Goal: Task Accomplishment & Management: Manage account settings

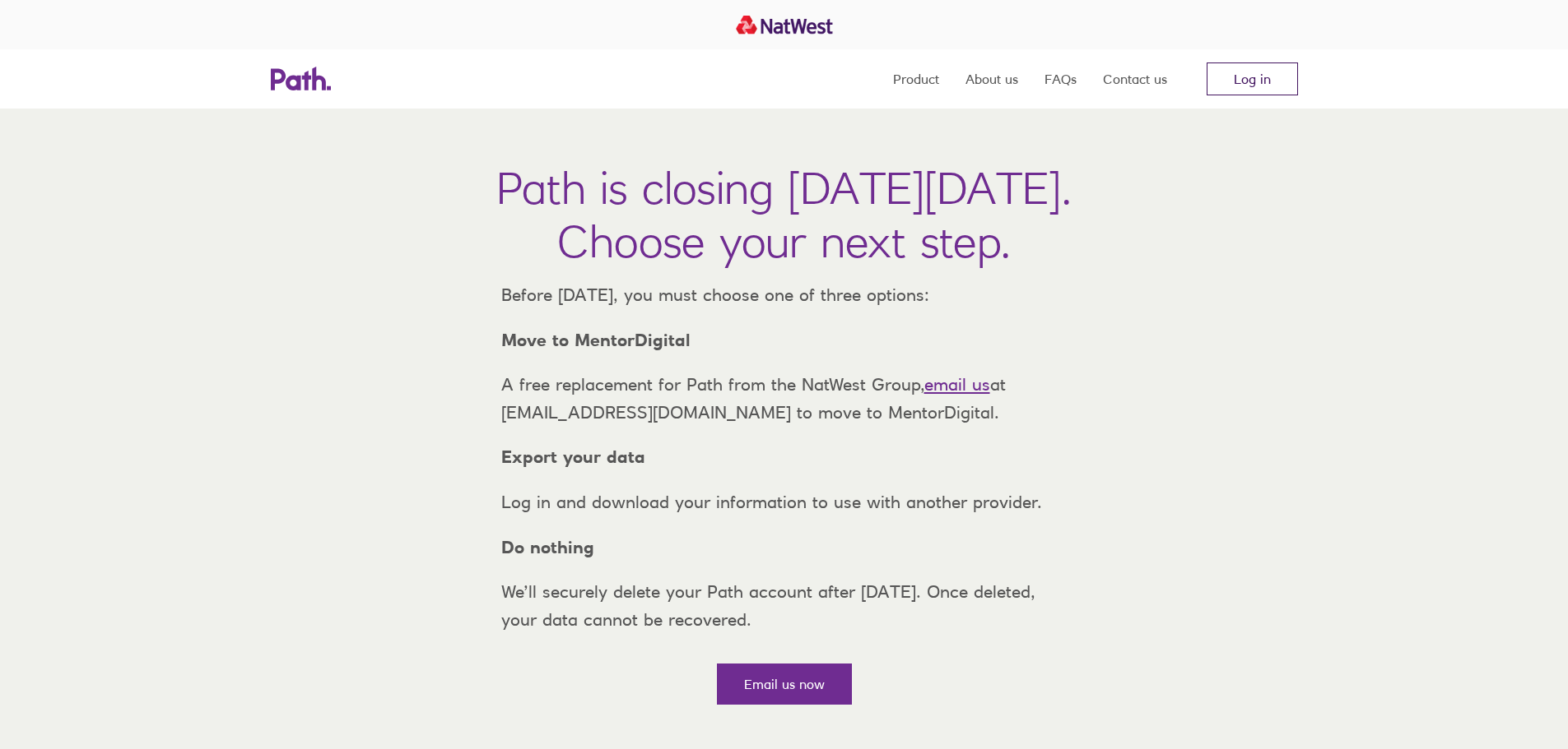
click at [1265, 65] on link "Log in" at bounding box center [1252, 79] width 91 height 33
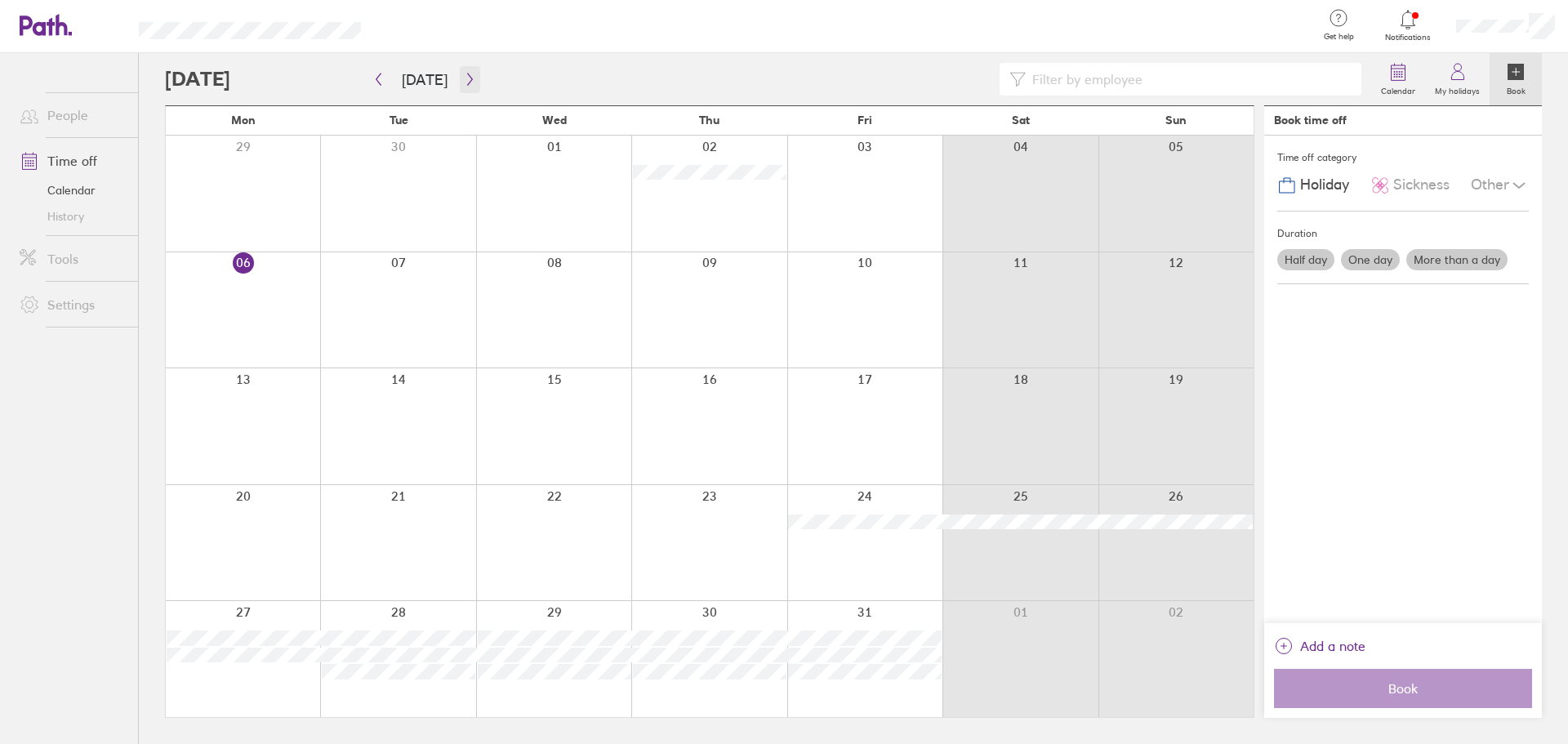
click at [473, 85] on button "button" at bounding box center [470, 80] width 20 height 27
click at [466, 94] on div at bounding box center [768, 80] width 1206 height 33
click at [465, 80] on icon "button" at bounding box center [470, 79] width 13 height 13
click at [232, 558] on div at bounding box center [243, 543] width 155 height 116
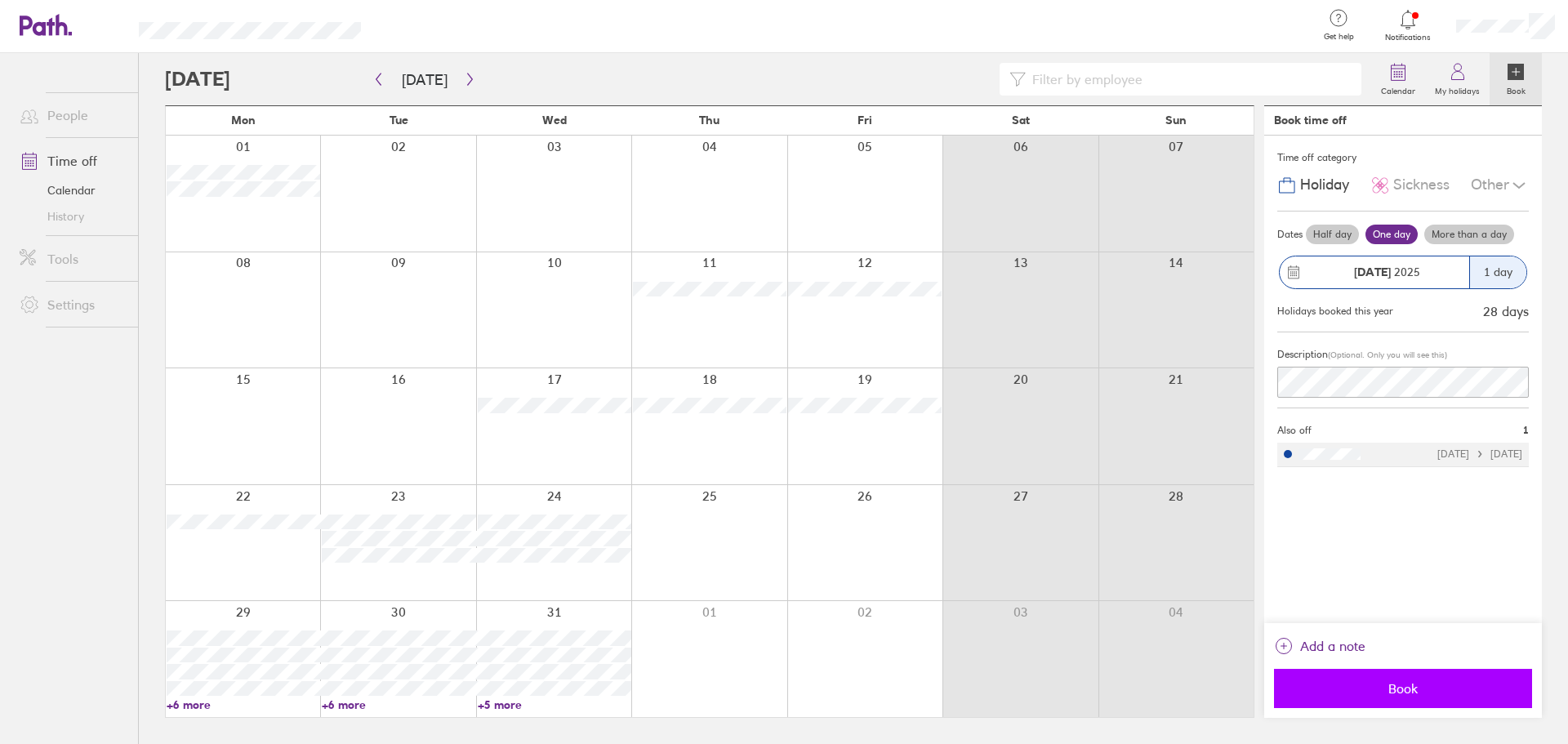
click at [1399, 693] on span "Book" at bounding box center [1404, 689] width 235 height 15
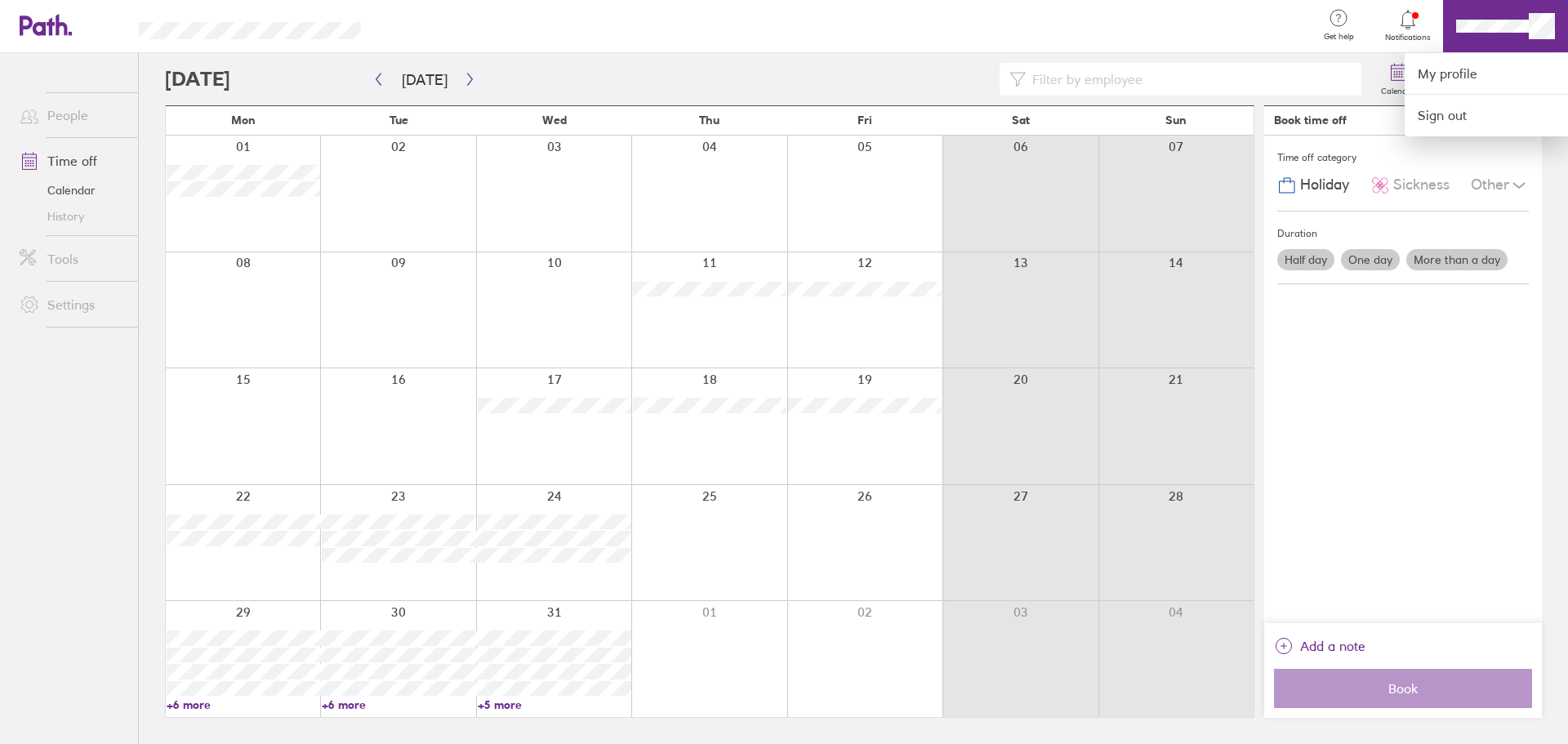
click at [1490, 24] on div at bounding box center [784, 372] width 1568 height 744
click at [1484, 74] on link "My profile" at bounding box center [1486, 74] width 163 height 42
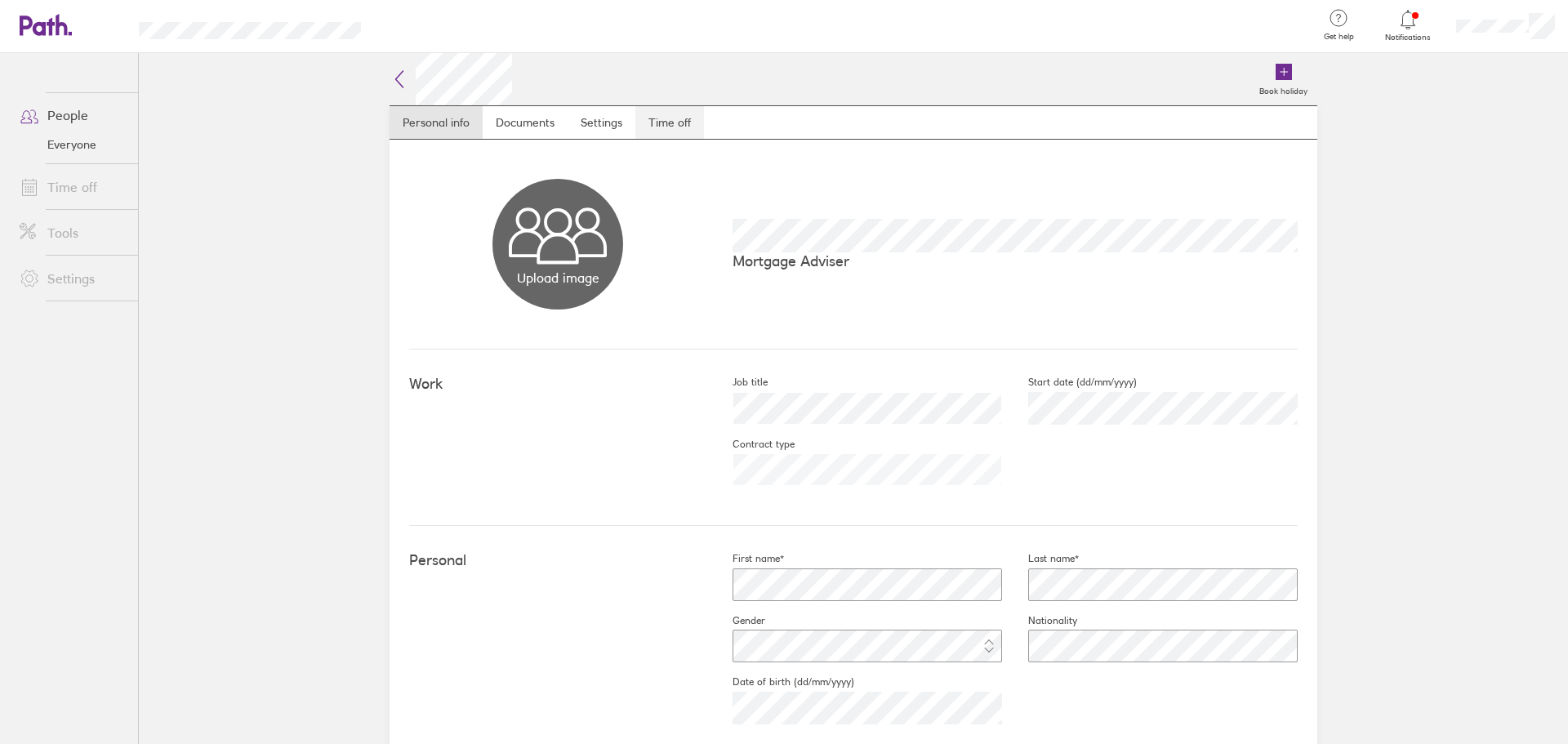
click at [673, 121] on link "Time off" at bounding box center [670, 123] width 69 height 33
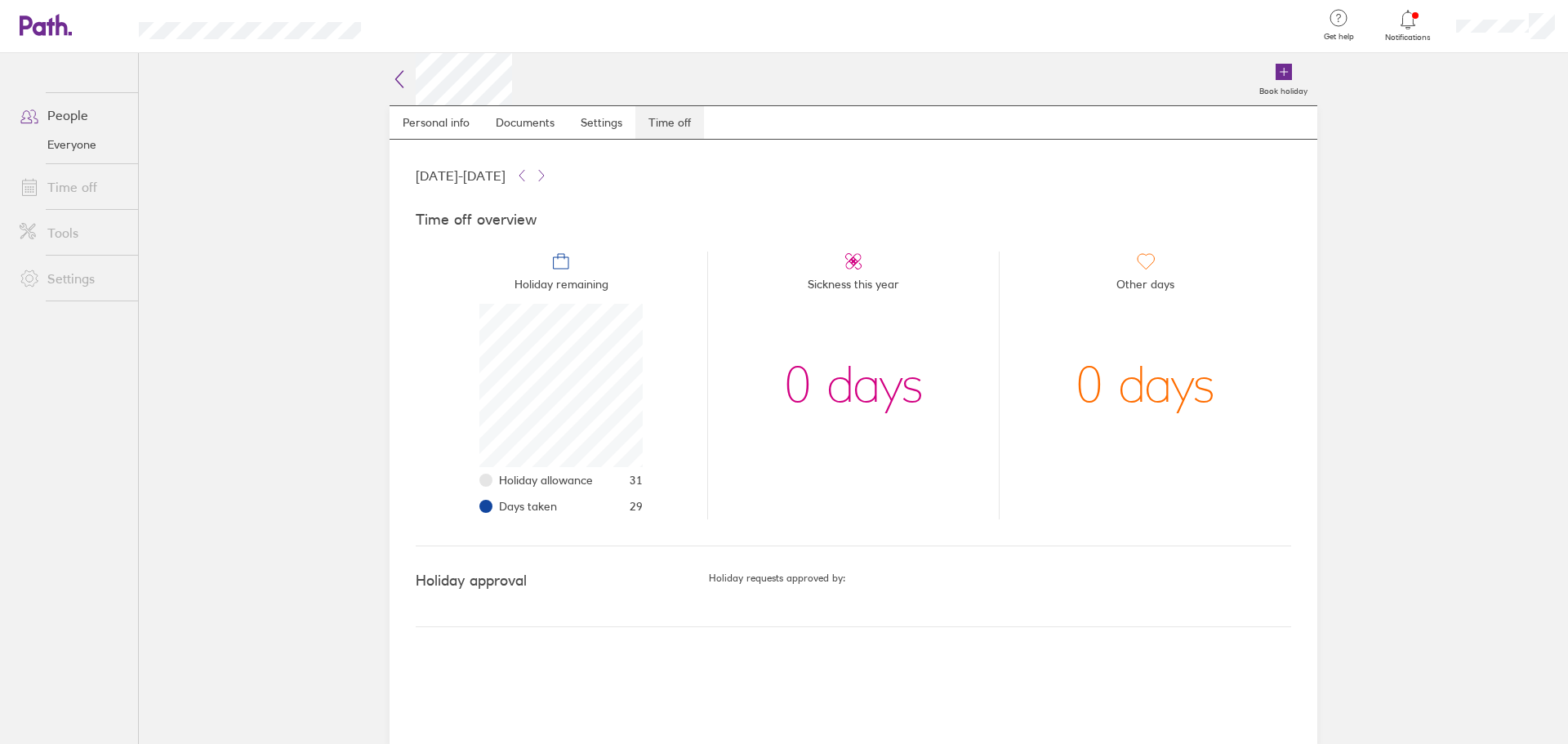
scroll to position [163, 163]
click at [23, 18] on icon at bounding box center [37, 25] width 35 height 19
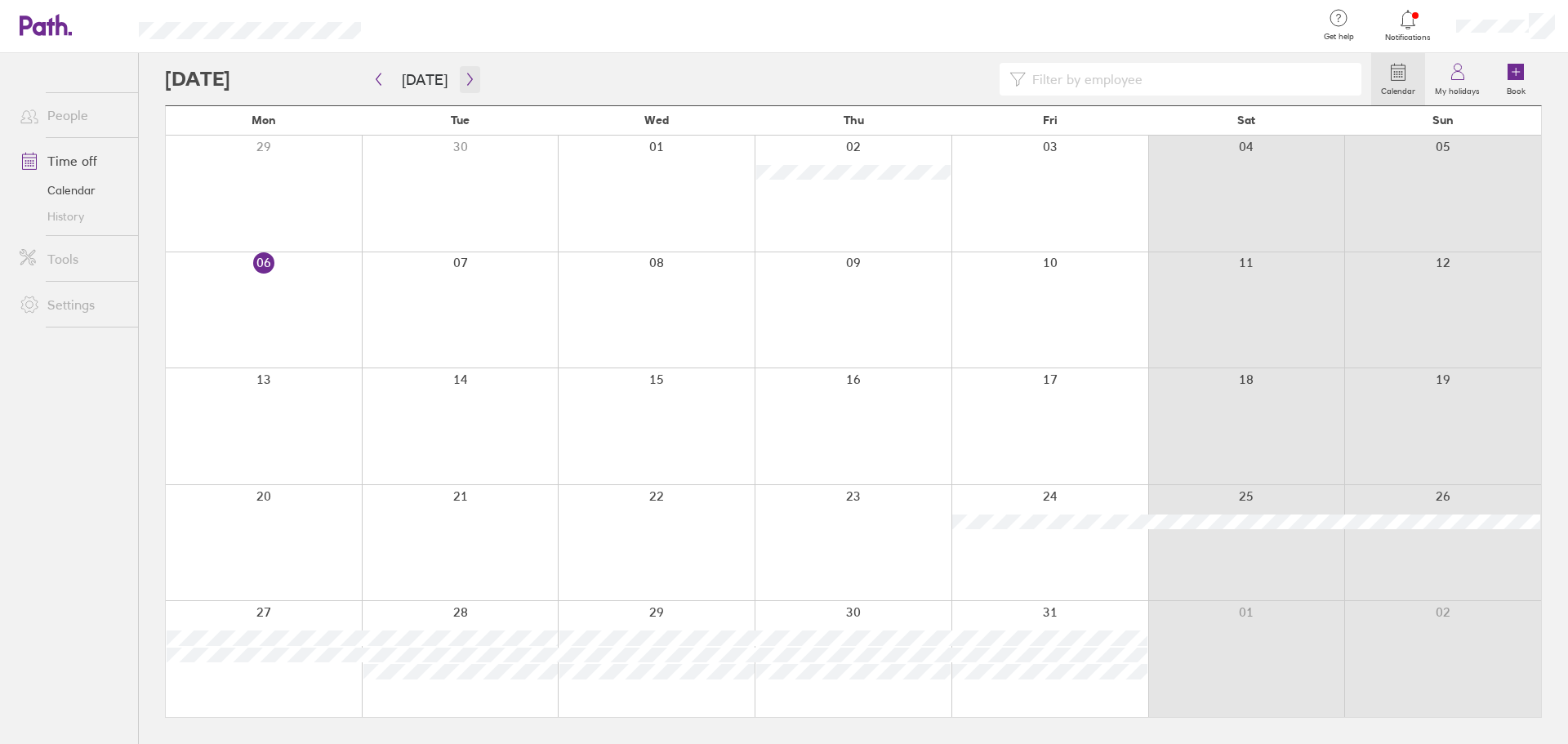
click at [468, 83] on icon "button" at bounding box center [470, 79] width 13 height 13
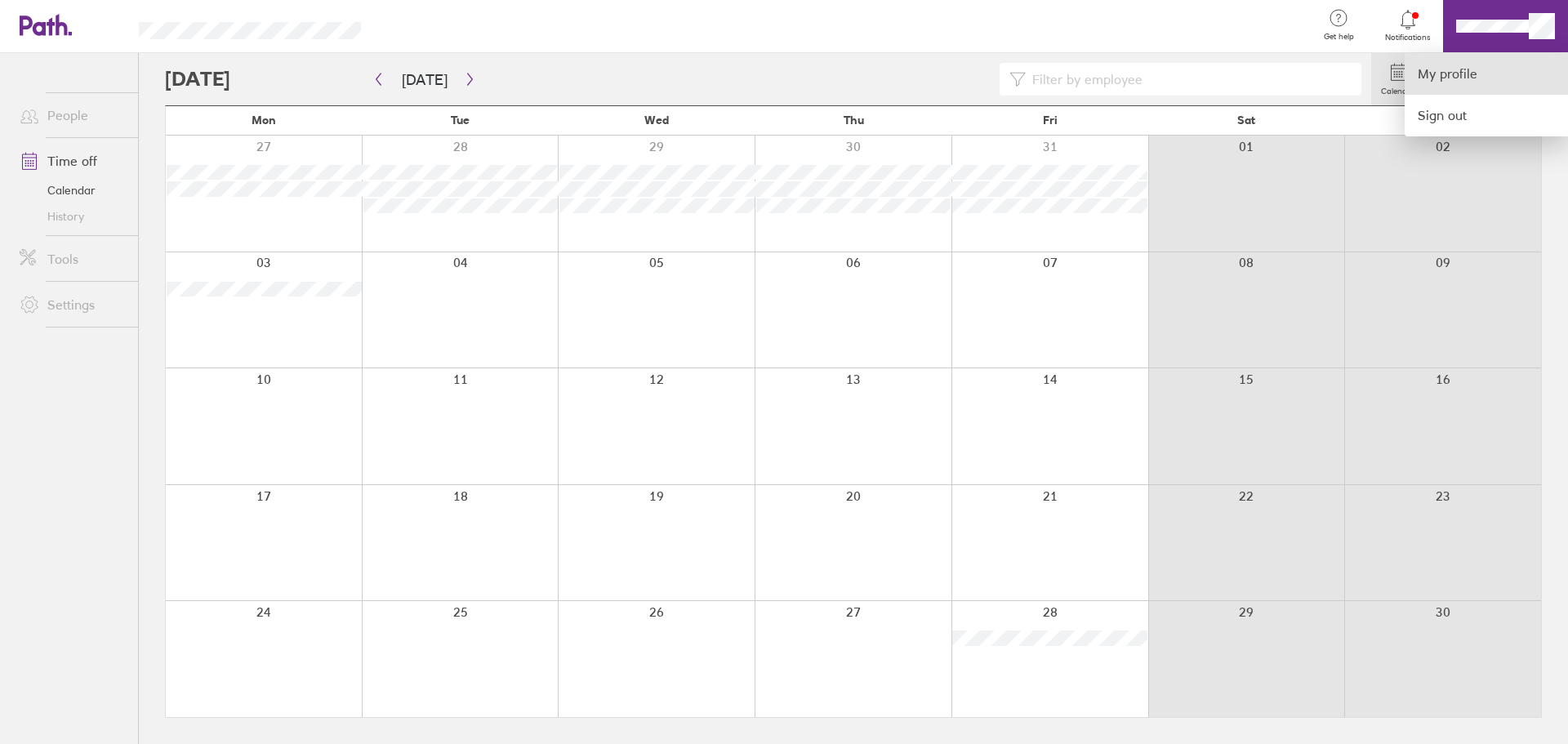
click at [1431, 71] on link "My profile" at bounding box center [1486, 74] width 163 height 42
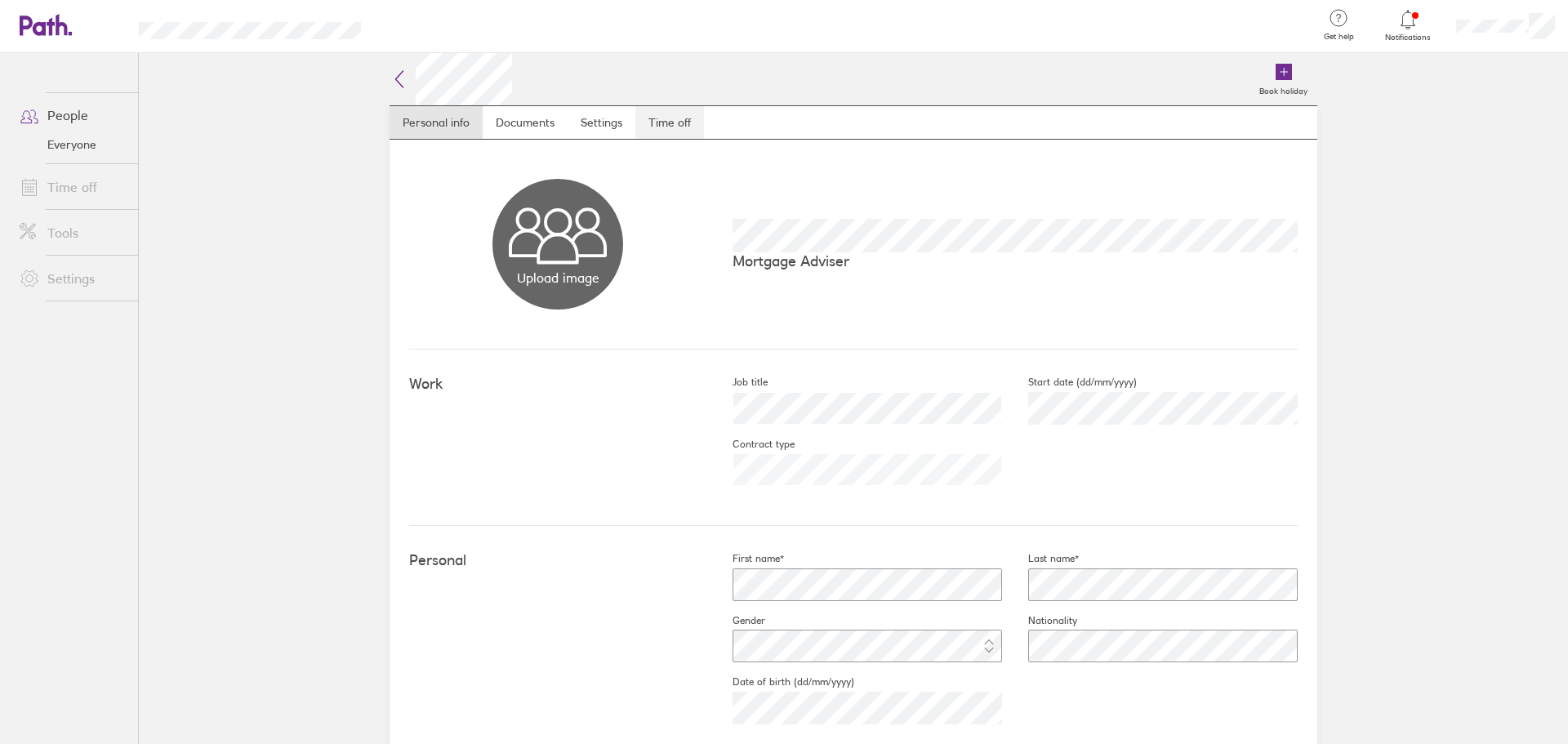
click at [689, 118] on link "Time off" at bounding box center [670, 123] width 69 height 33
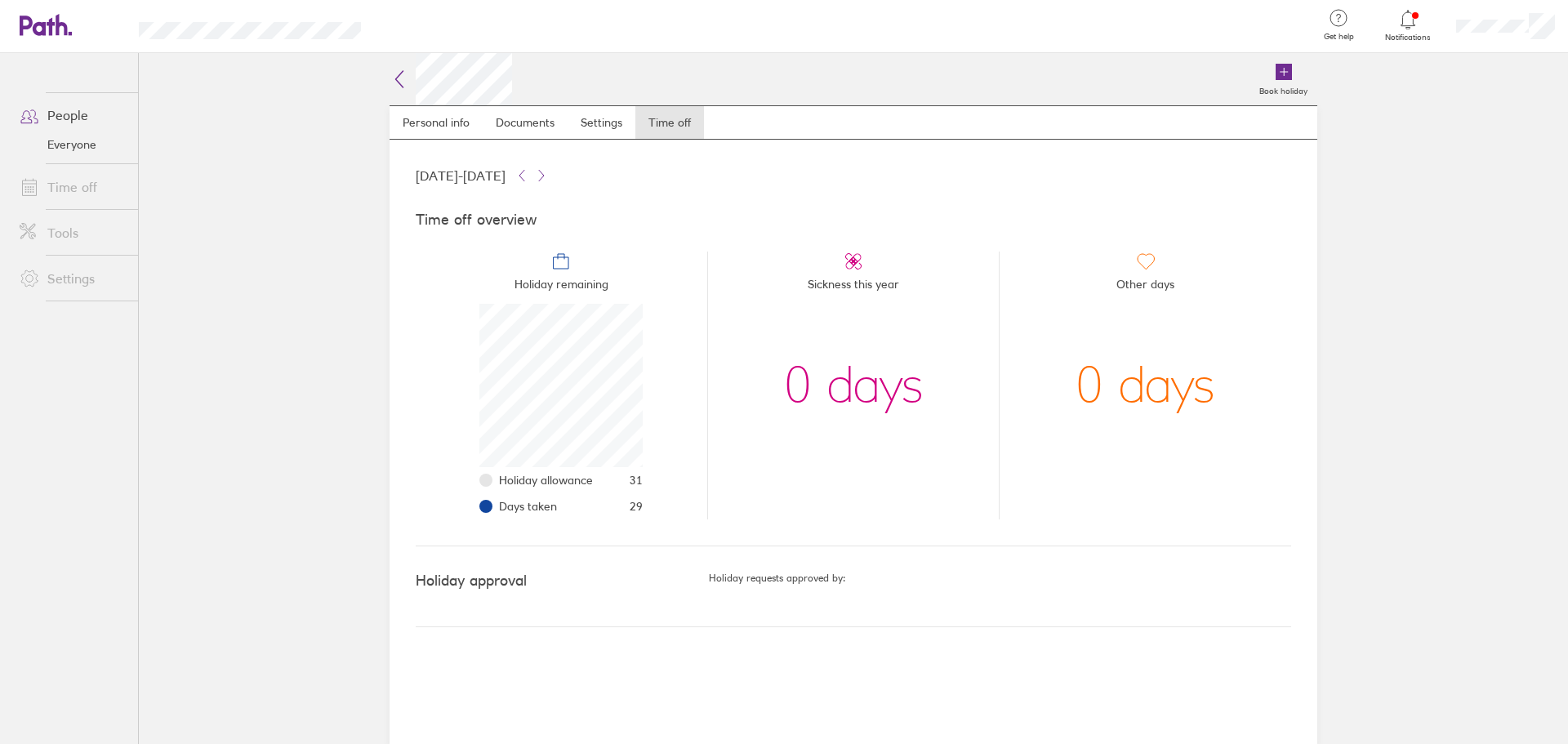
scroll to position [163, 163]
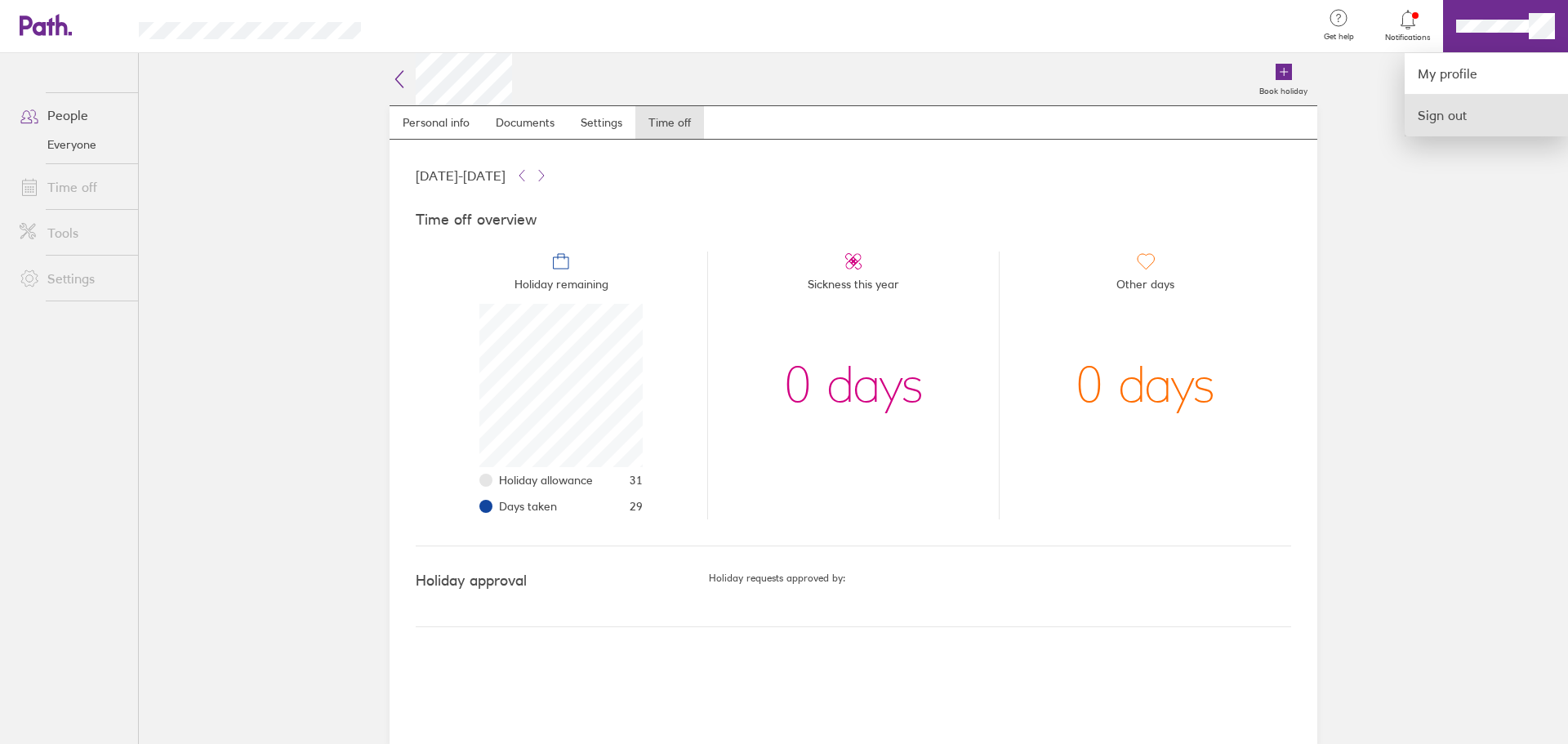
click at [1464, 113] on link "Sign out" at bounding box center [1486, 115] width 163 height 41
